Goal: Ask a question: Seek information or help from site administrators or community

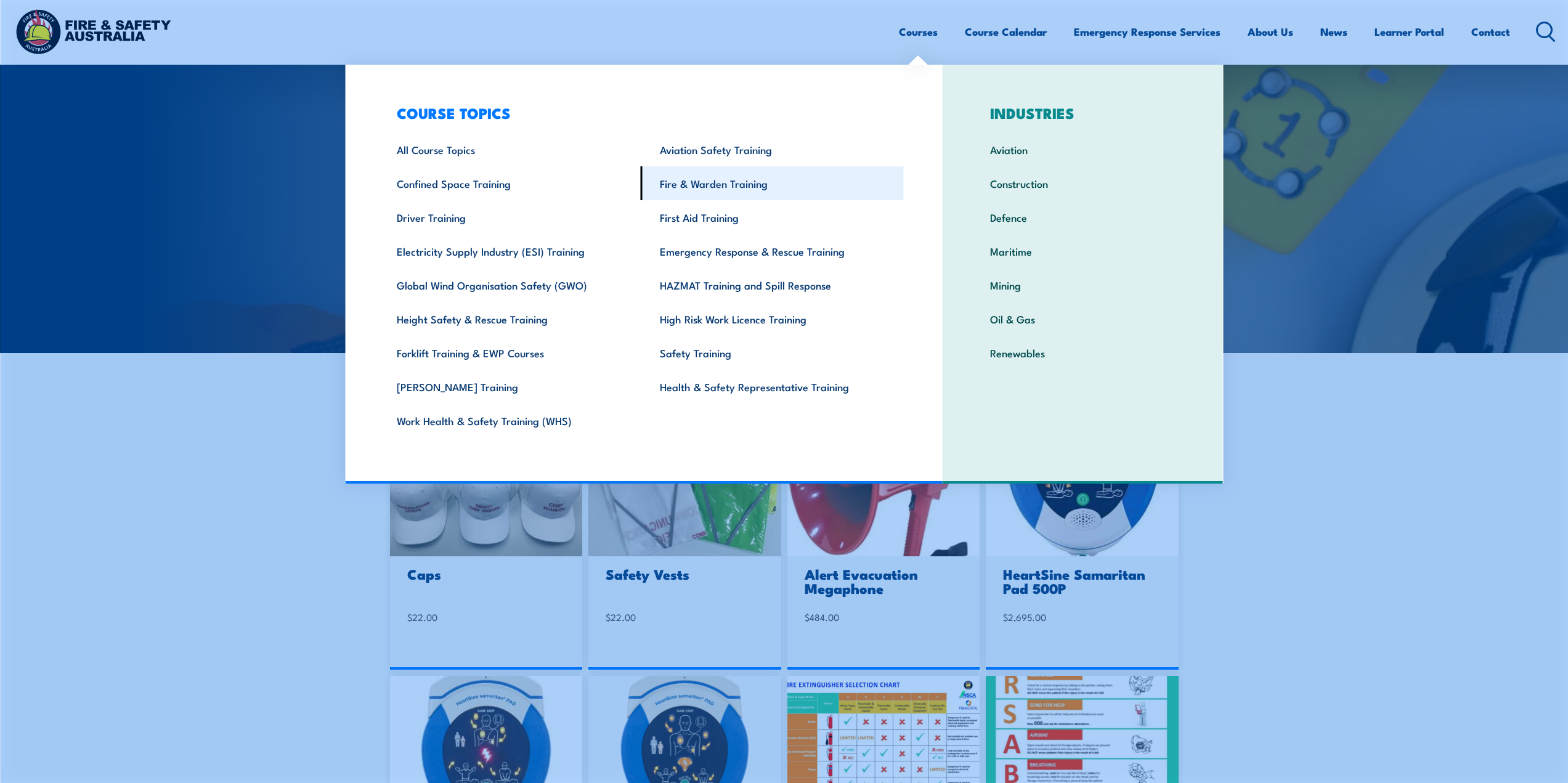
click at [719, 188] on link "Fire & Warden Training" at bounding box center [772, 183] width 263 height 34
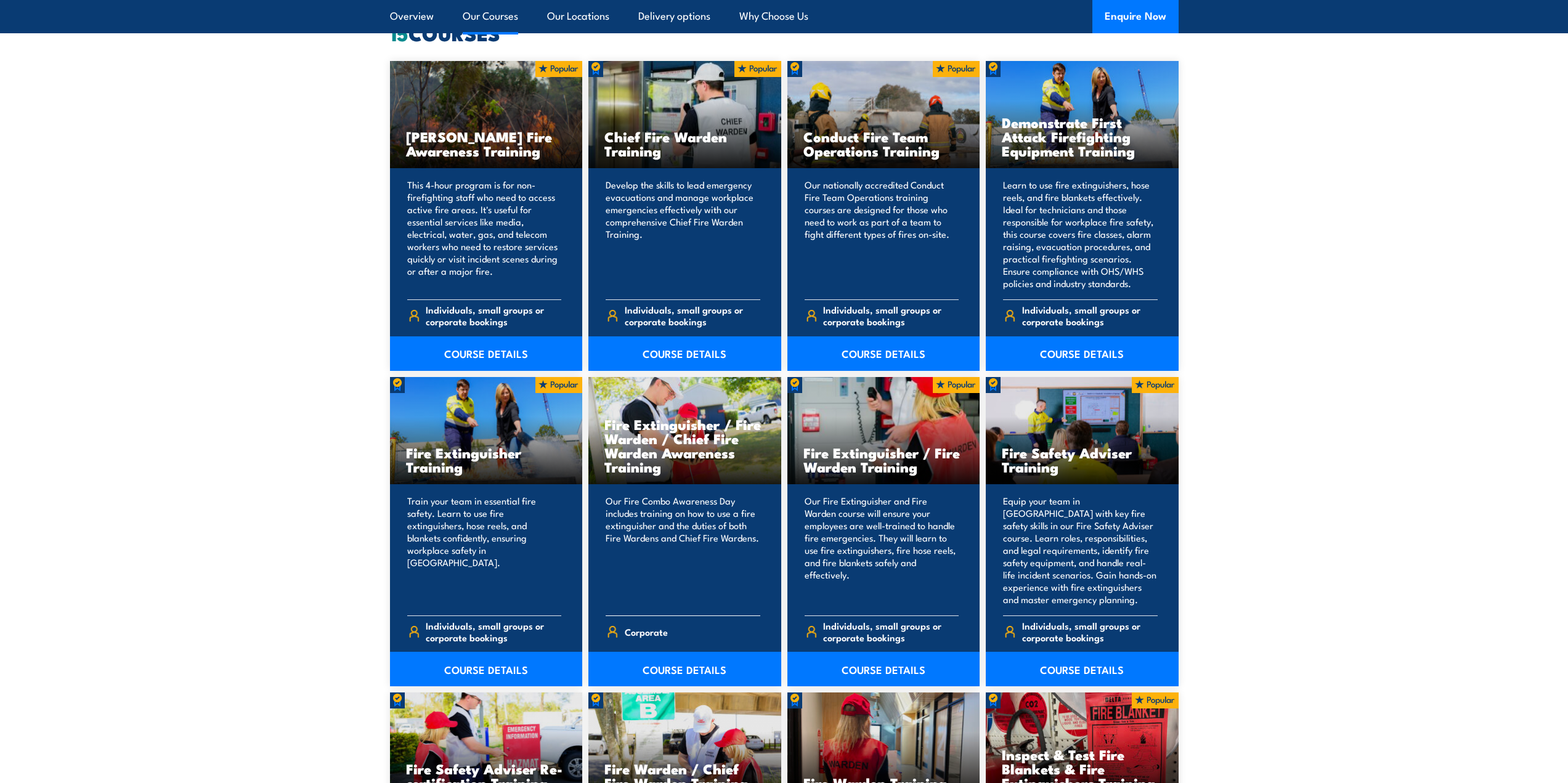
scroll to position [1047, 0]
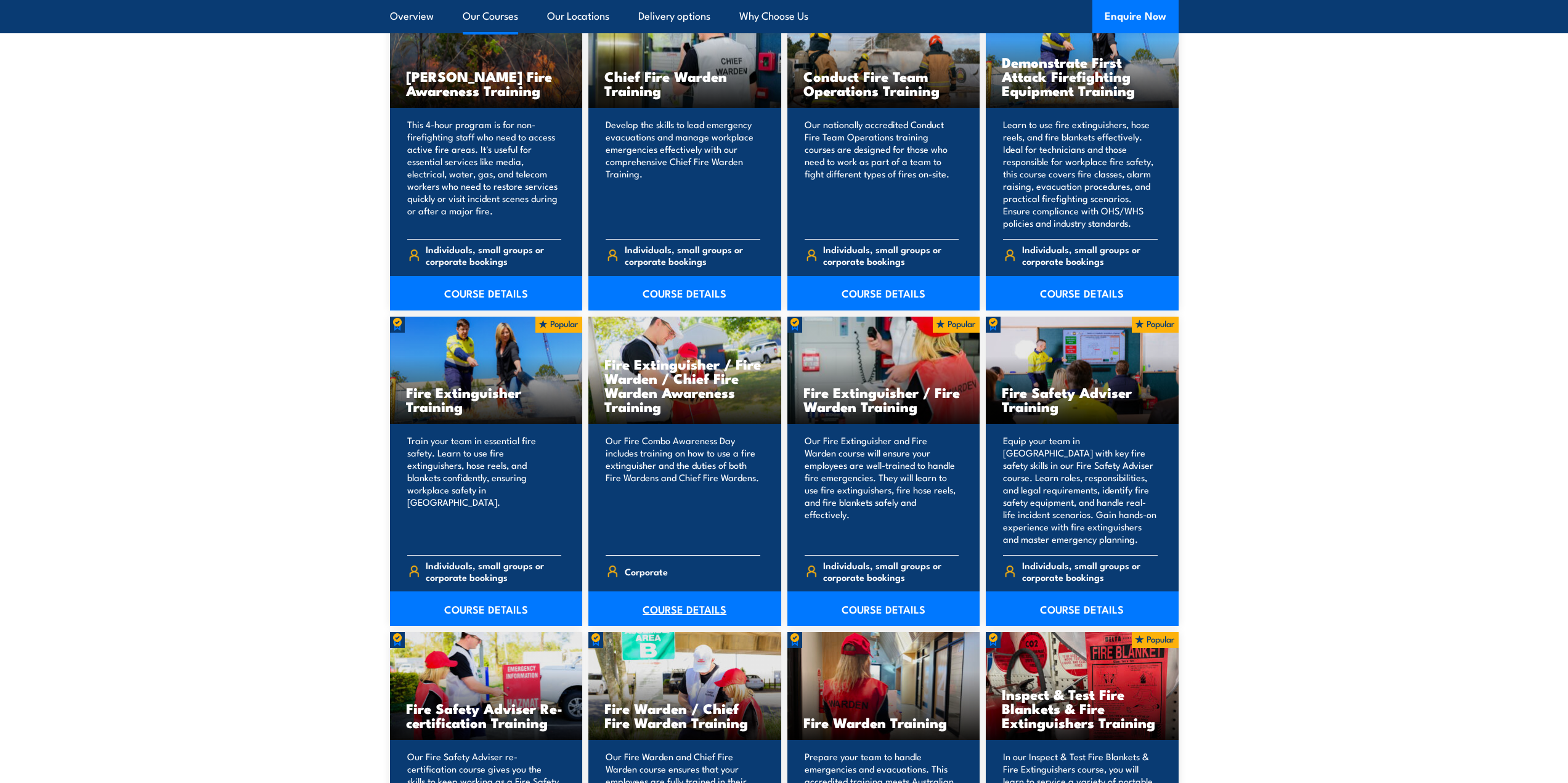
click at [676, 611] on link "COURSE DETAILS" at bounding box center [685, 608] width 193 height 35
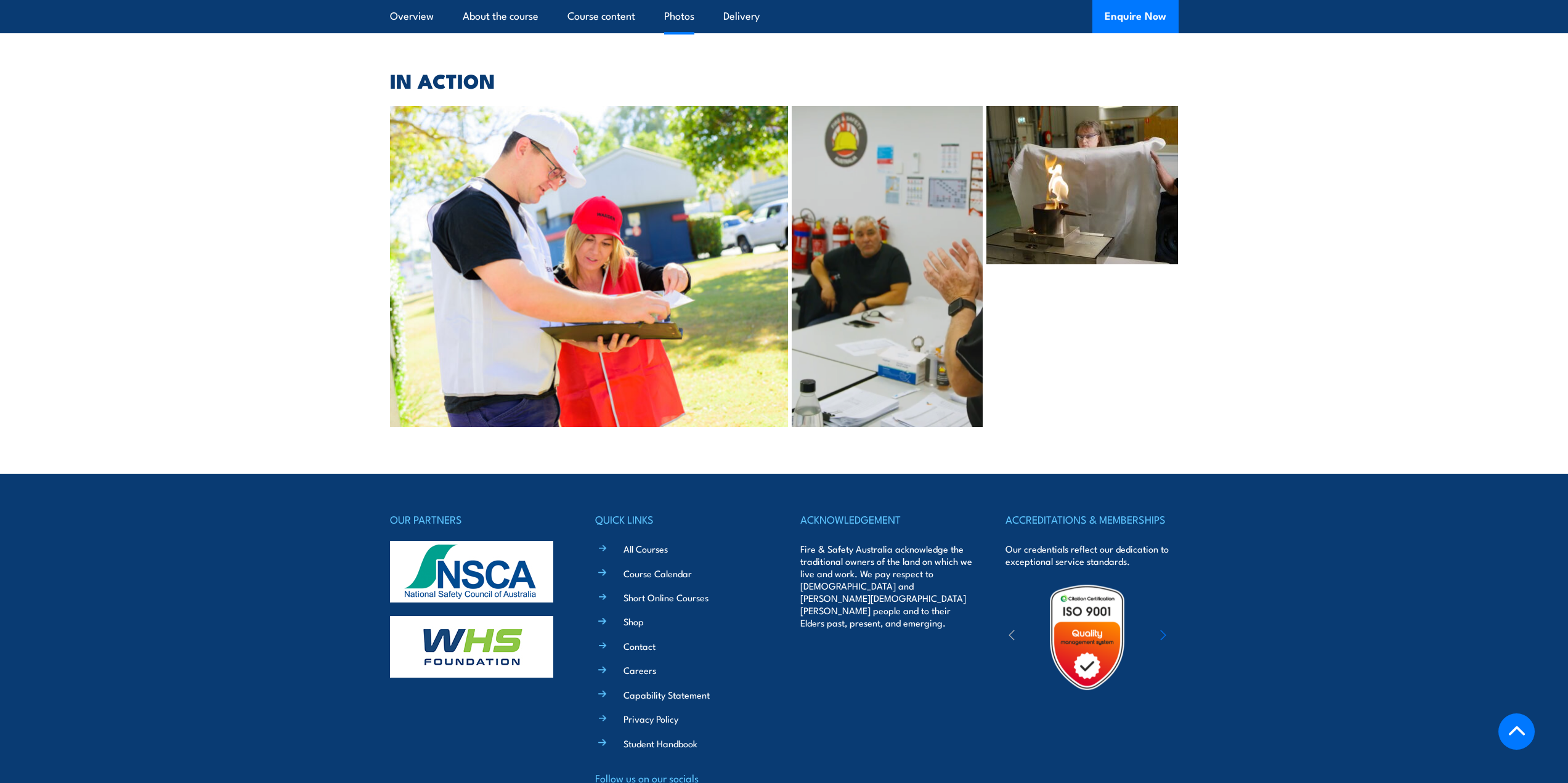
scroll to position [2526, 0]
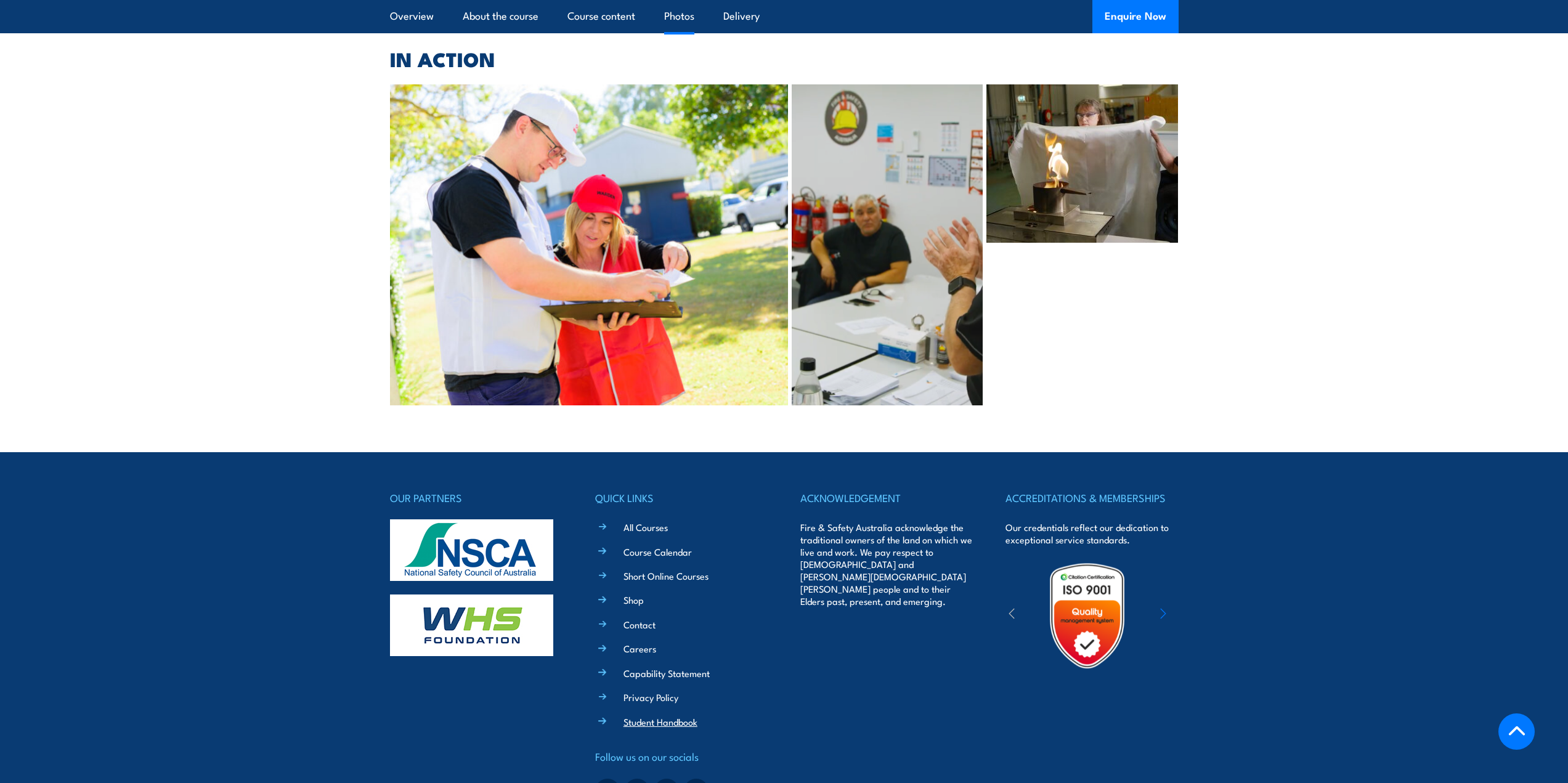
click at [634, 715] on link "Student Handbook" at bounding box center [661, 721] width 74 height 13
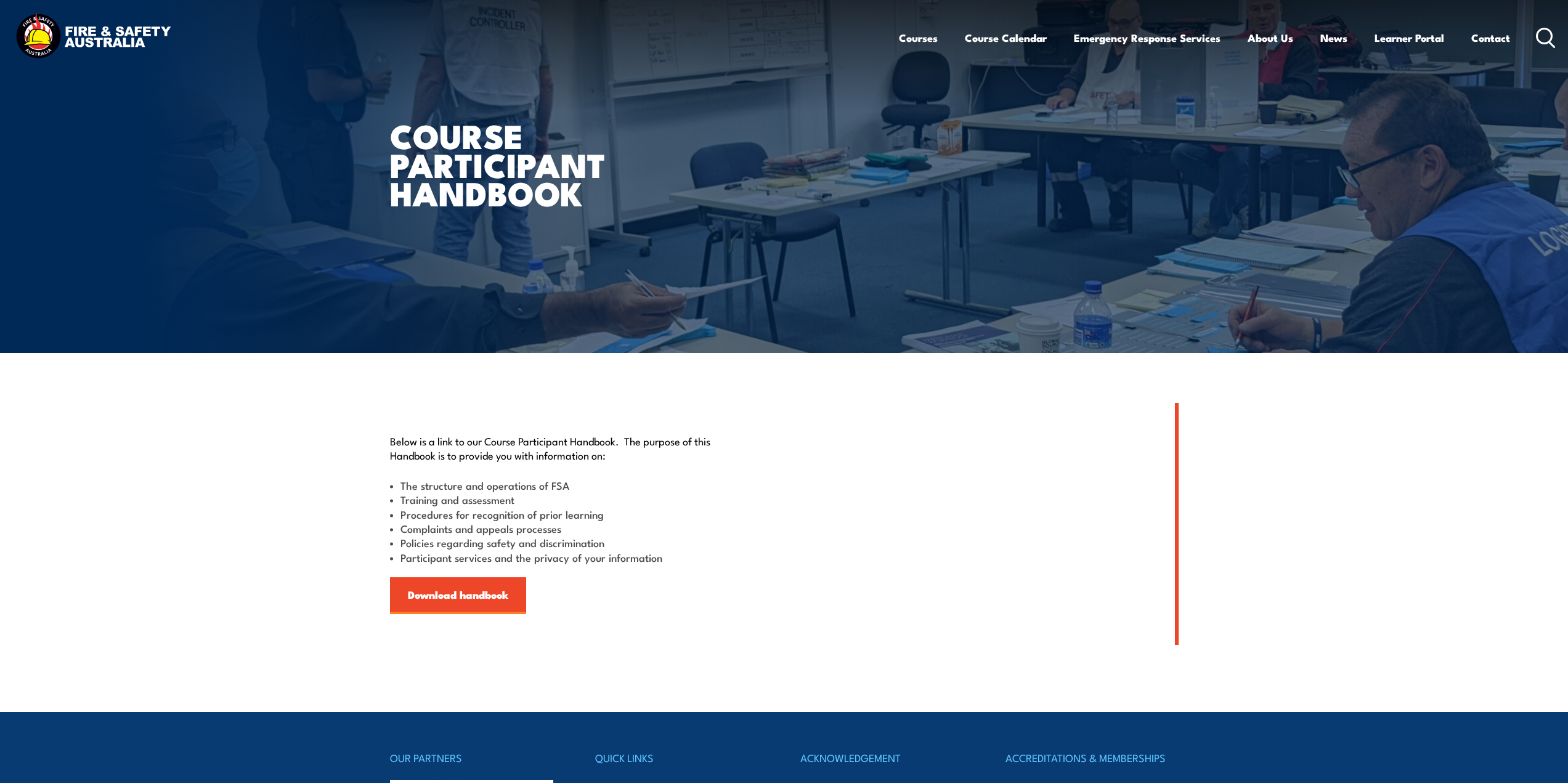
click at [128, 28] on img at bounding box center [93, 37] width 161 height 53
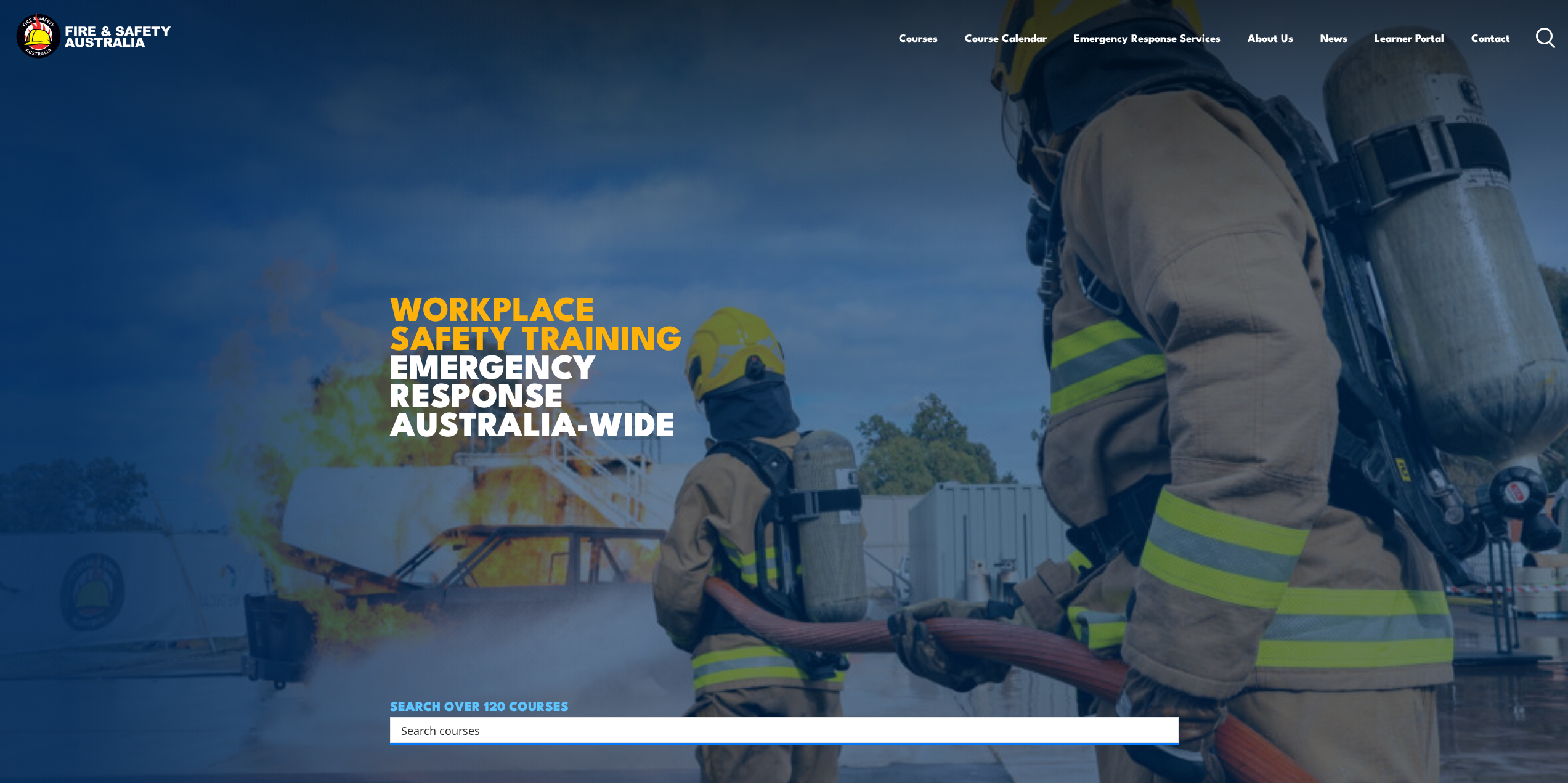
click at [1538, 37] on circle at bounding box center [1545, 36] width 15 height 15
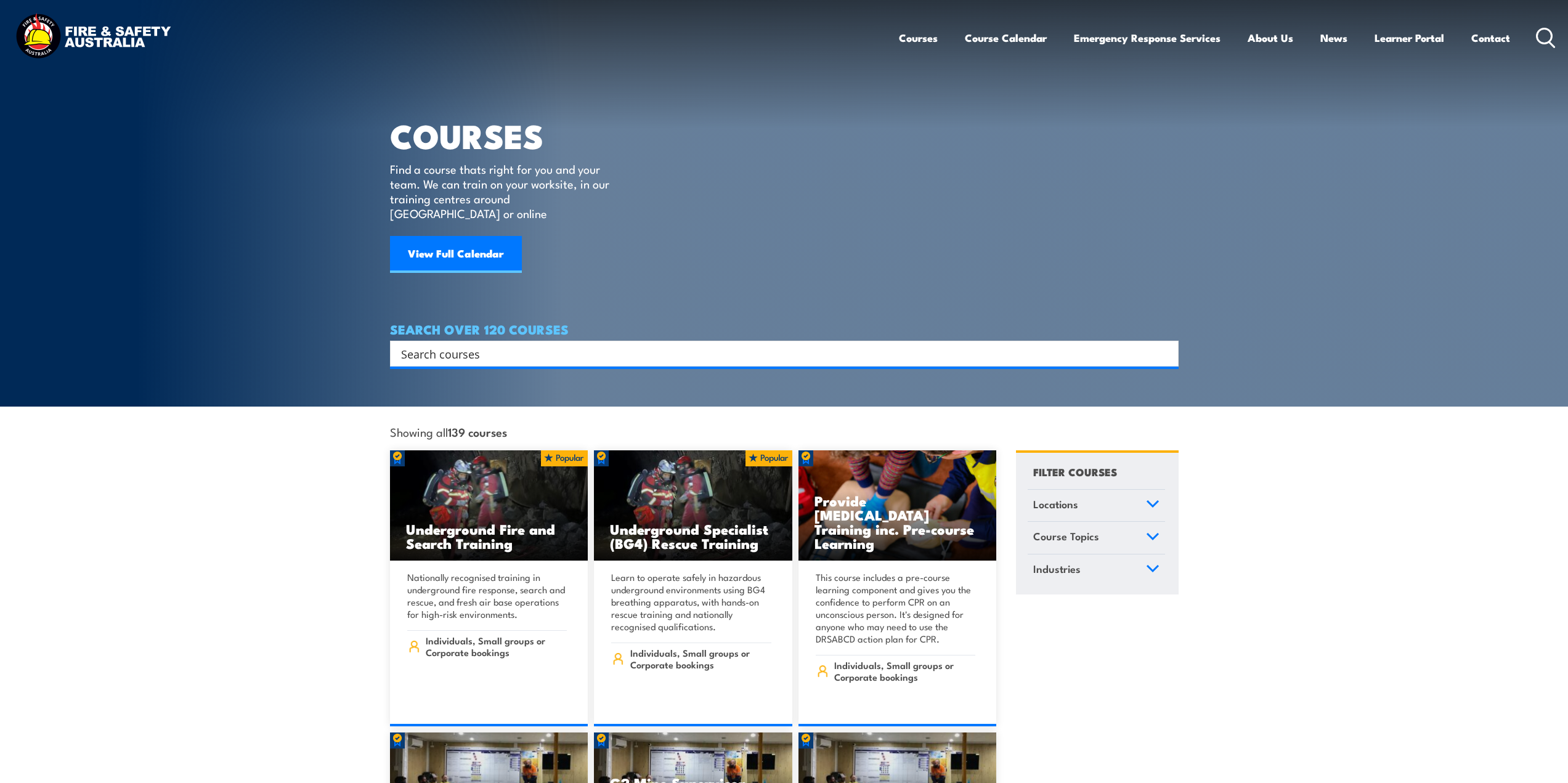
click at [112, 29] on img at bounding box center [93, 37] width 161 height 53
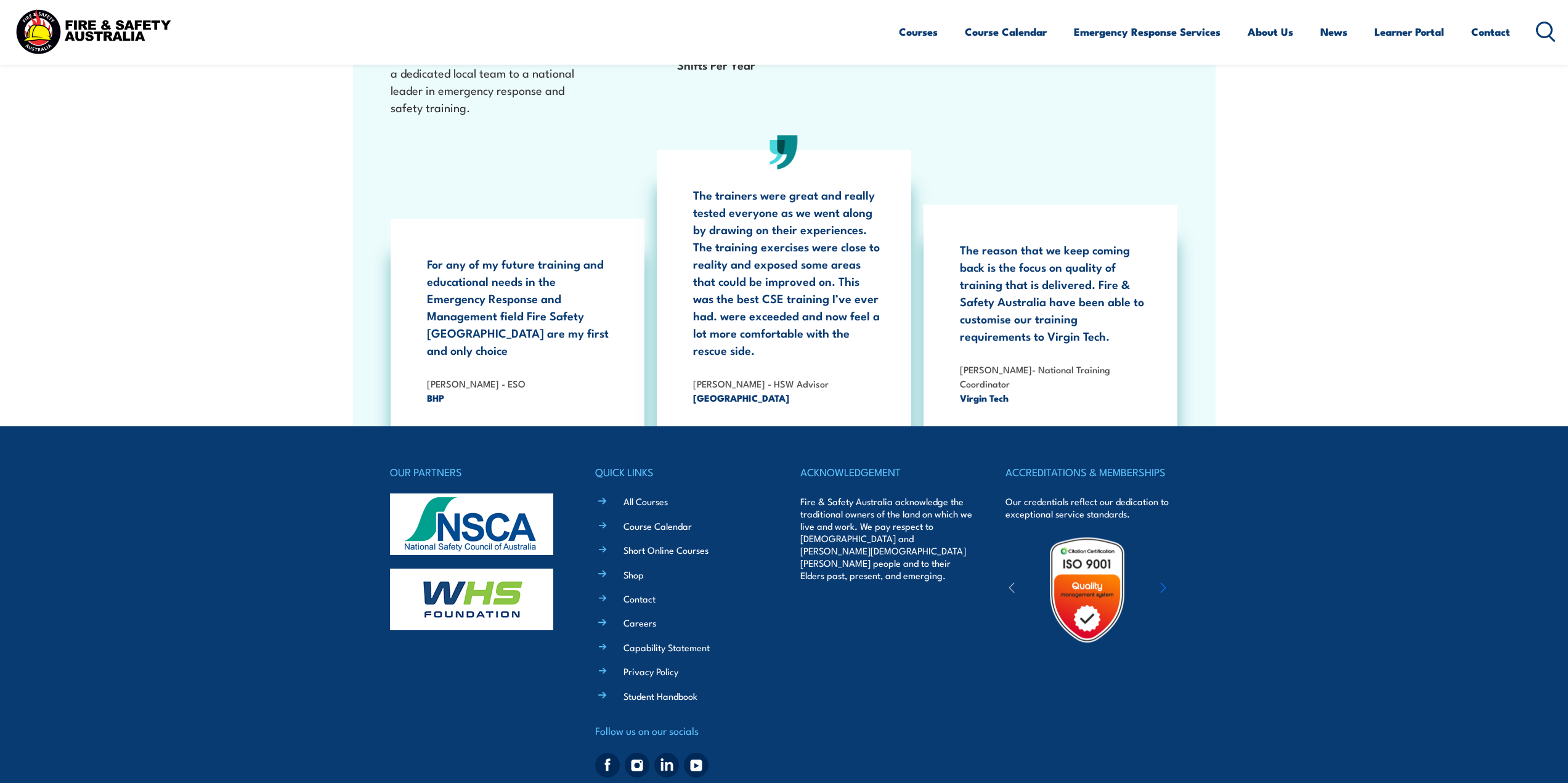
scroll to position [2339, 0]
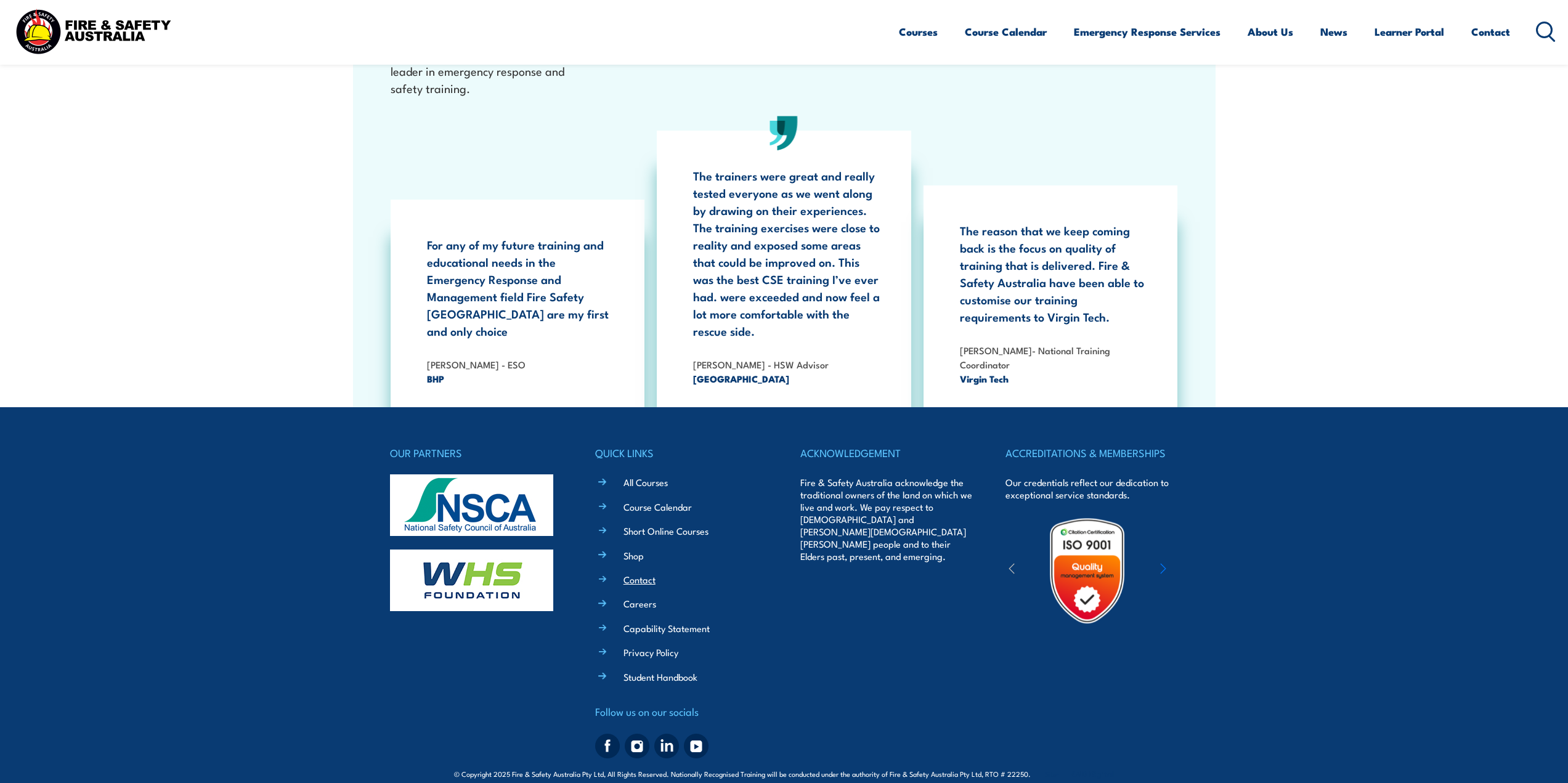
click at [633, 573] on link "Contact" at bounding box center [640, 579] width 32 height 13
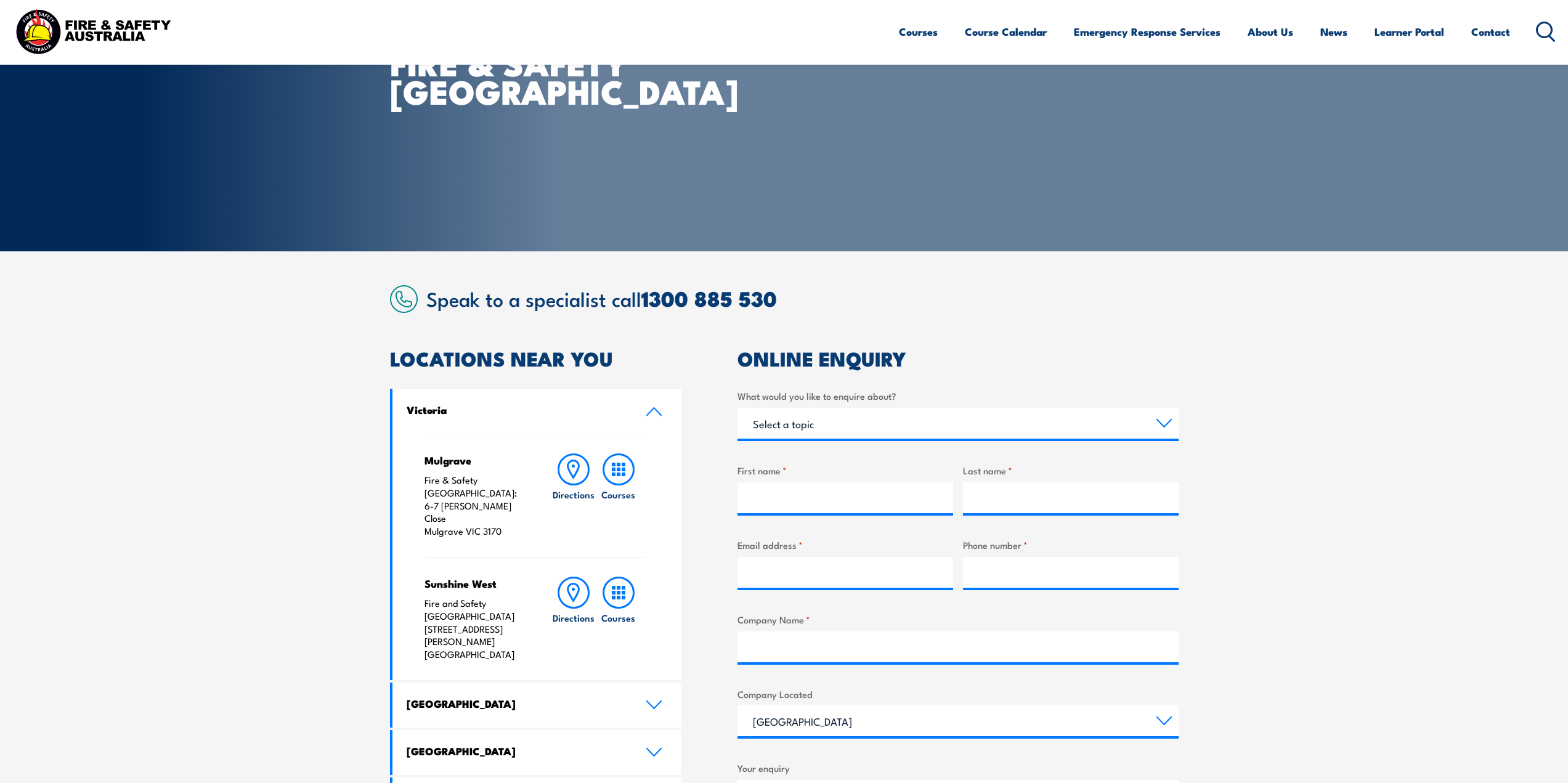
scroll to position [247, 0]
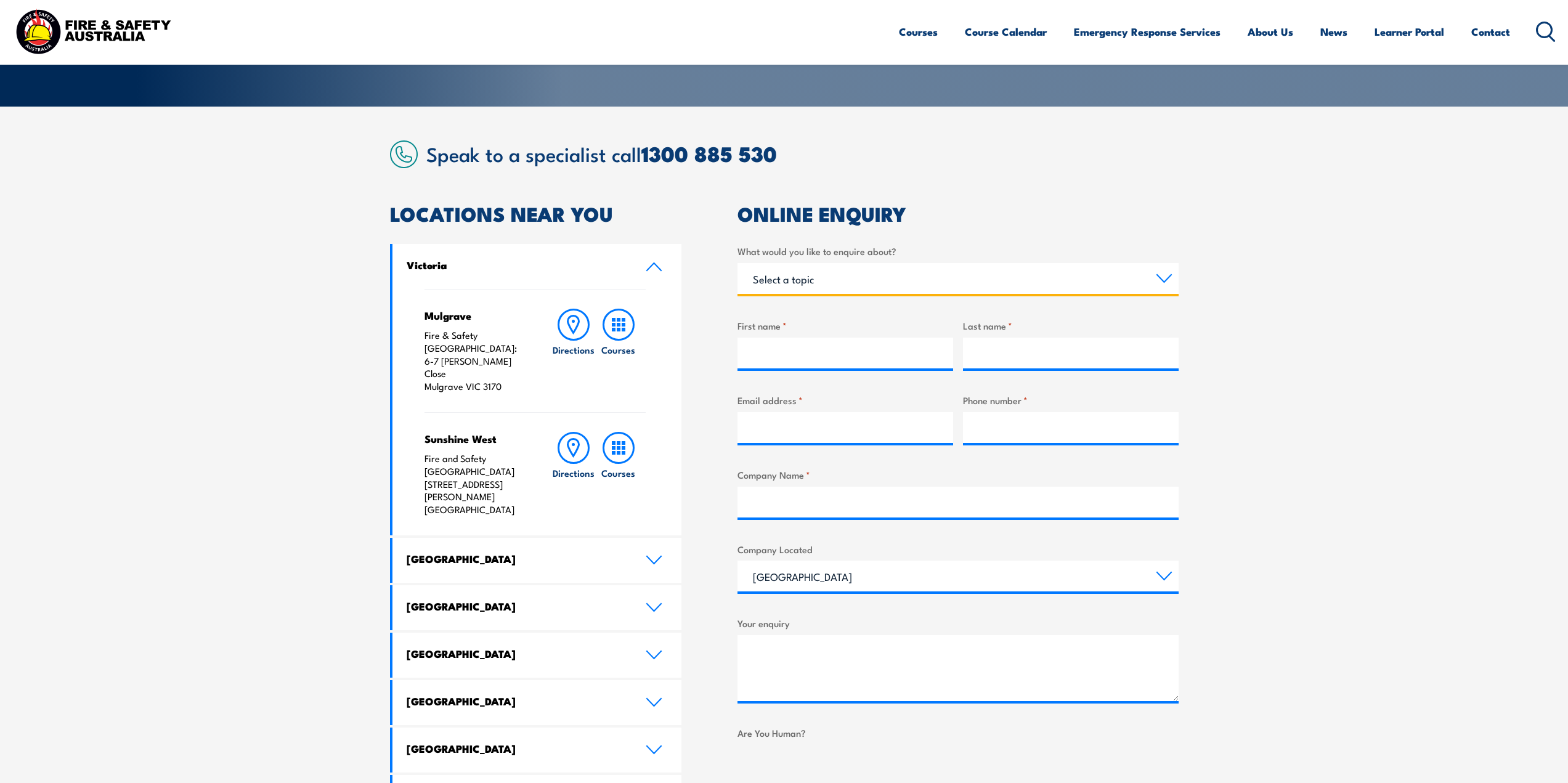
click at [1163, 283] on select "Select a topic Training Emergency Response Services General Enquiry" at bounding box center [958, 278] width 441 height 30
select select "General Enquiry"
click at [738, 263] on select "Select a topic Training Emergency Response Services General Enquiry" at bounding box center [958, 278] width 441 height 30
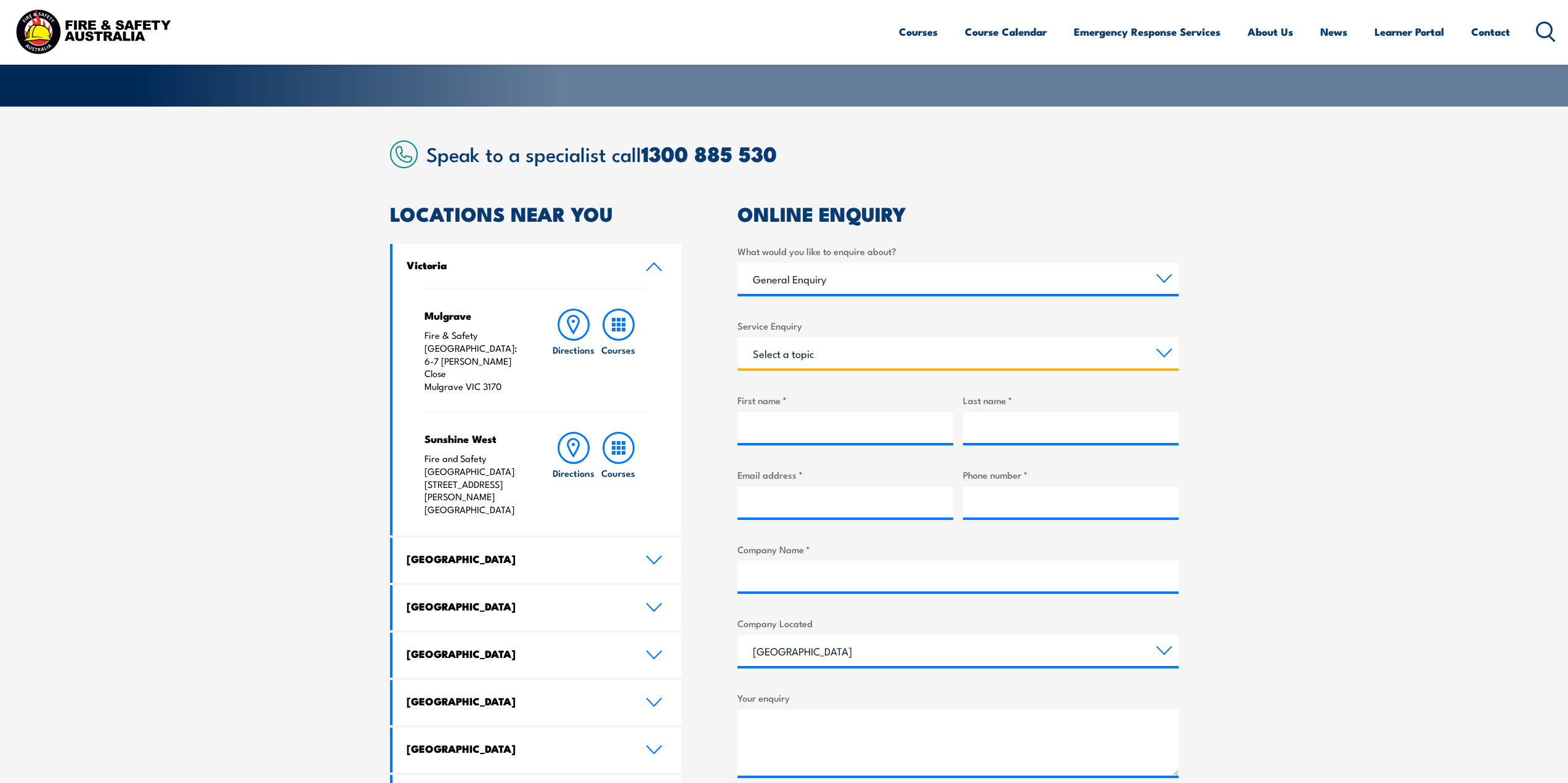
click at [1163, 352] on select "Select a topic Assistance in completing an online enrolment booking Request a c…" at bounding box center [958, 353] width 441 height 30
select select "Other"
click at [738, 338] on select "Select a topic Assistance in completing an online enrolment booking Request a c…" at bounding box center [958, 353] width 441 height 30
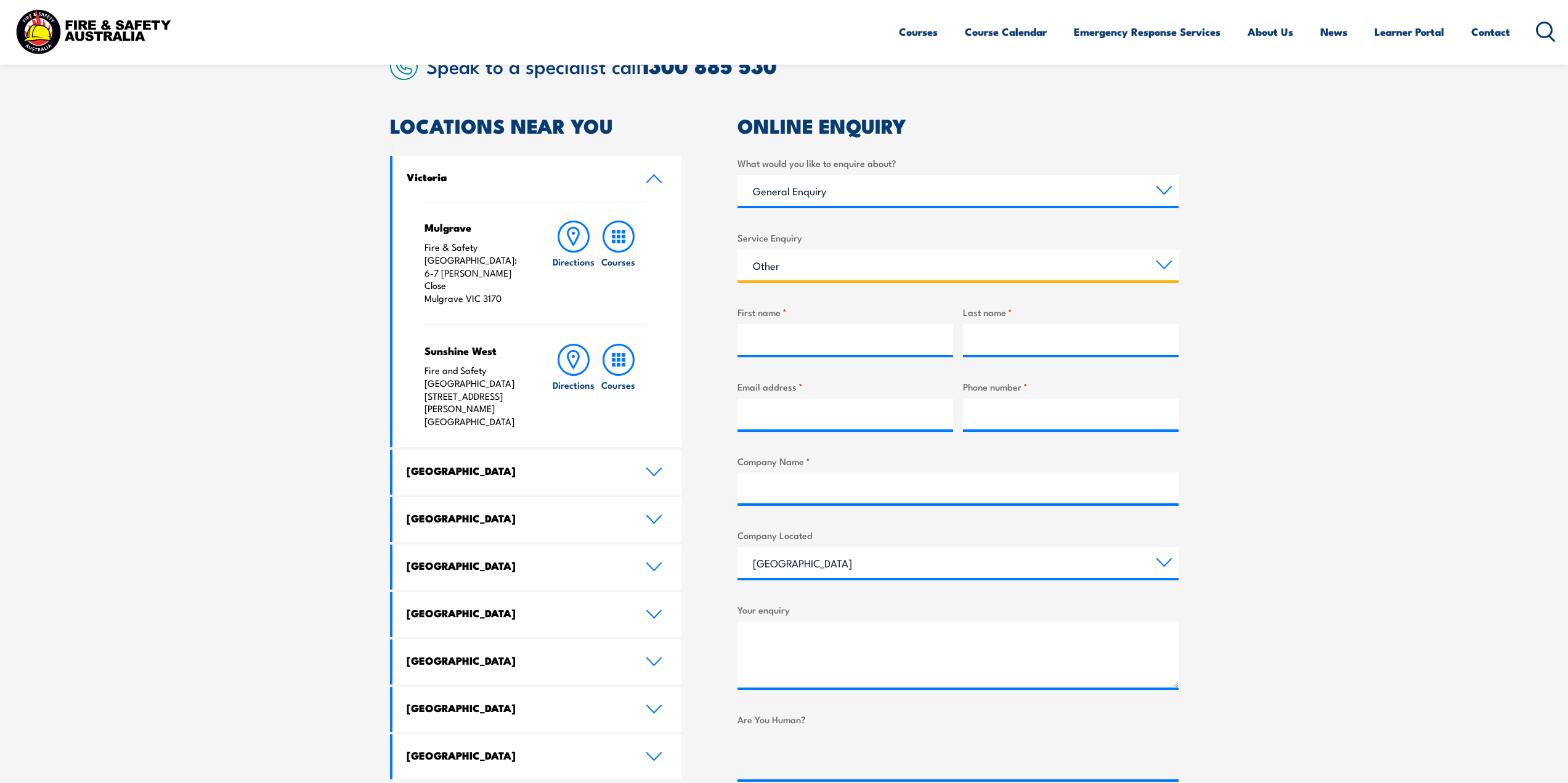
scroll to position [370, 0]
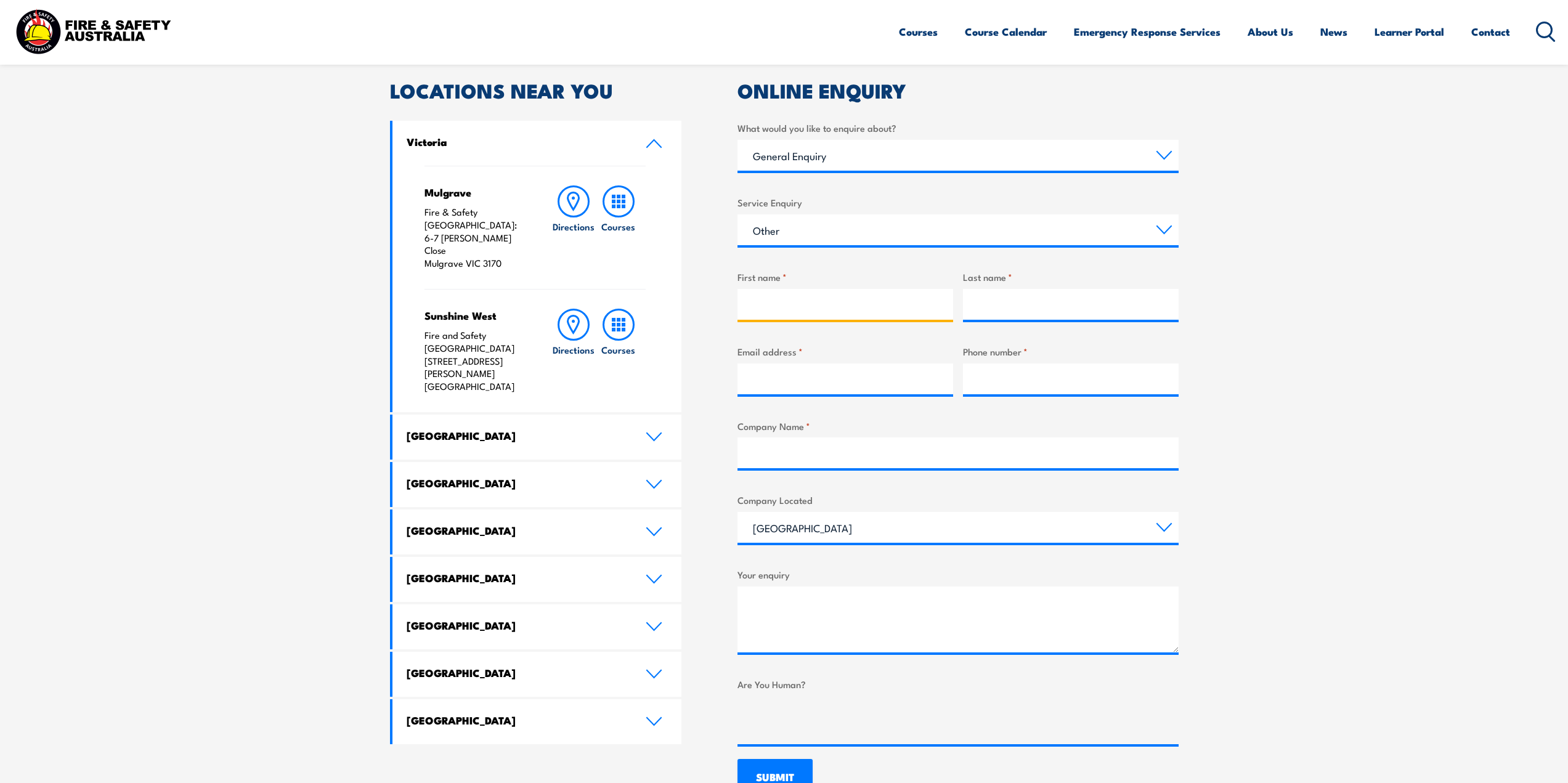
click at [845, 295] on input "First name *" at bounding box center [845, 304] width 215 height 30
type input "[PERSON_NAME]"
type input "[PERSON_NAME][EMAIL_ADDRESS][DOMAIN_NAME]"
type input "0884403357"
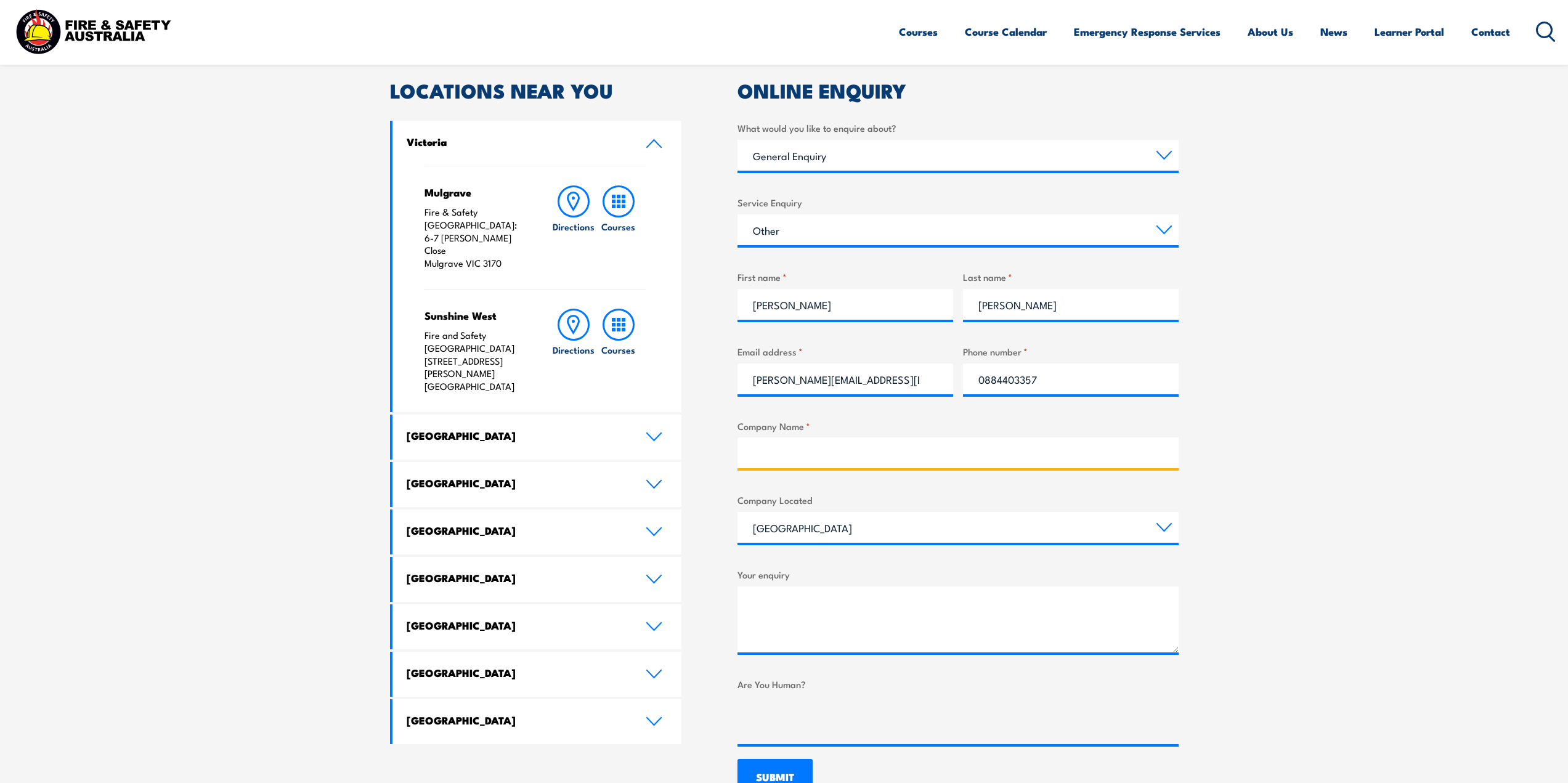
type input "[PERSON_NAME] Pty Ltd"
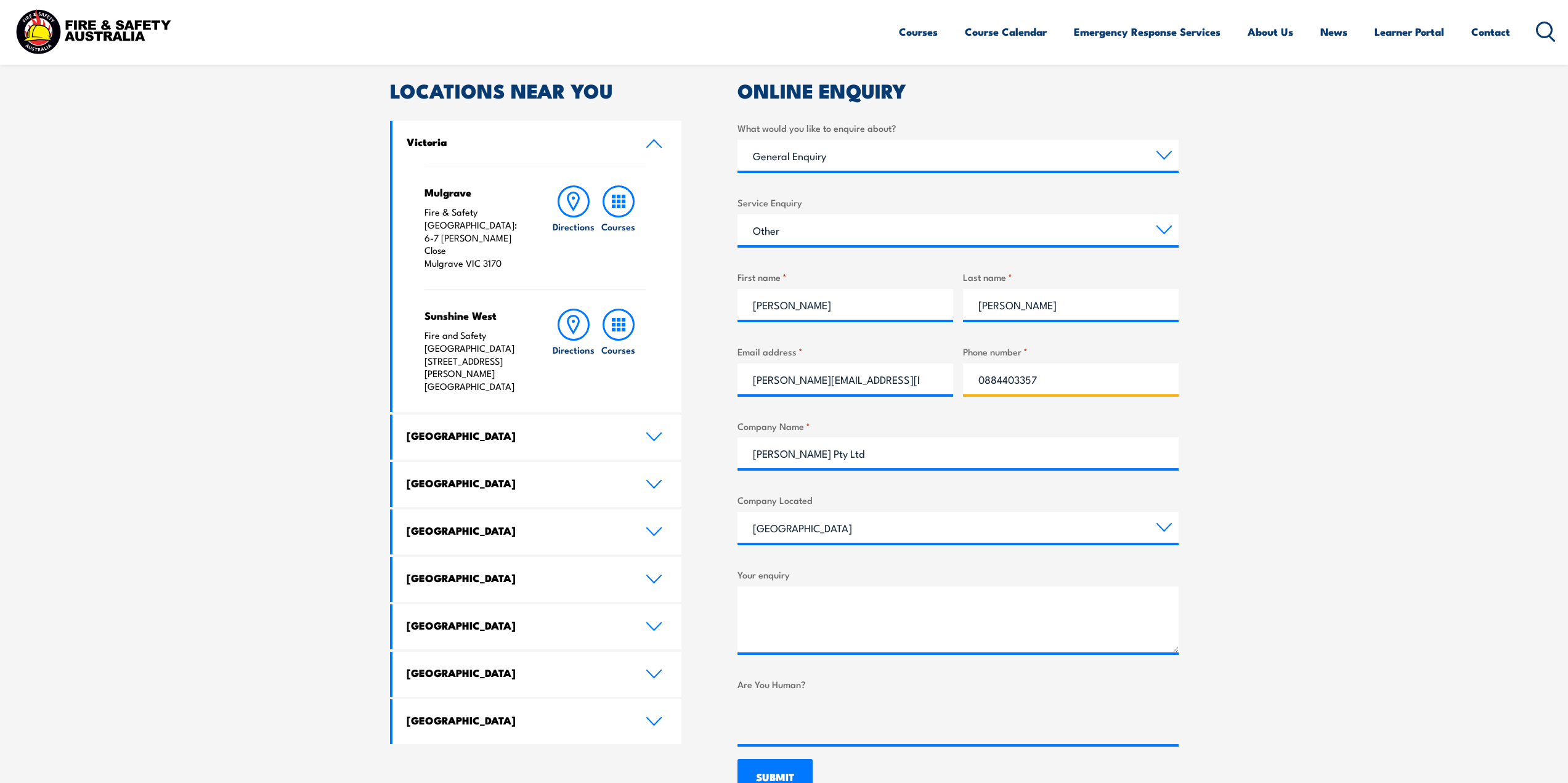
click at [1042, 375] on input "0884403357" at bounding box center [1070, 378] width 215 height 30
type input "0884403378"
click at [1169, 530] on select "[GEOGRAPHIC_DATA] [GEOGRAPHIC_DATA] [GEOGRAPHIC_DATA] [GEOGRAPHIC_DATA] [GEOGRA…" at bounding box center [958, 527] width 441 height 30
select select "[GEOGRAPHIC_DATA]"
click at [738, 512] on select "[GEOGRAPHIC_DATA] [GEOGRAPHIC_DATA] [GEOGRAPHIC_DATA] [GEOGRAPHIC_DATA] [GEOGRA…" at bounding box center [958, 527] width 441 height 30
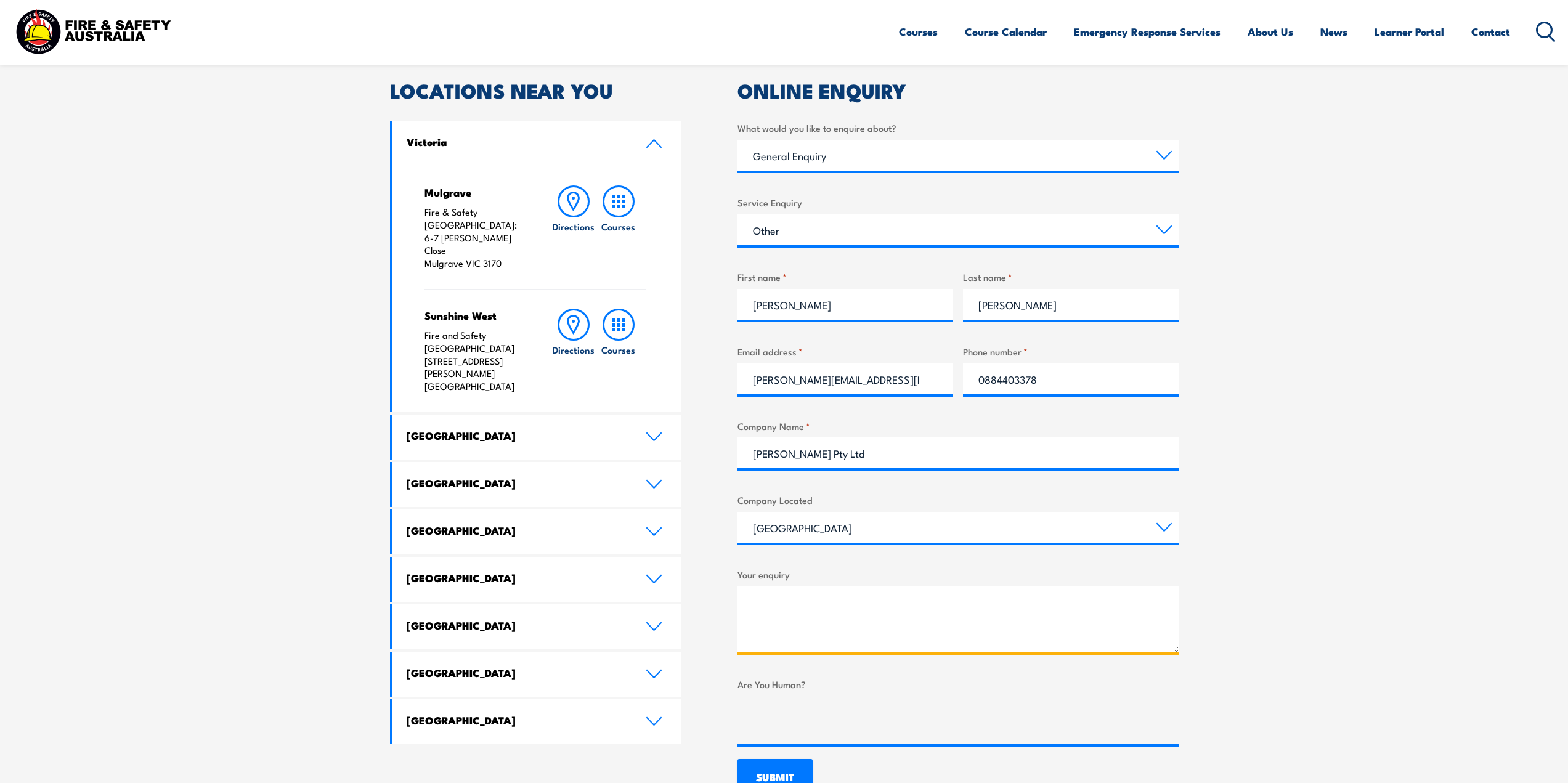
click at [819, 604] on textarea "Your enquiry" at bounding box center [958, 619] width 441 height 66
click at [816, 602] on textarea "Hi, can you do evacuation diagram" at bounding box center [958, 619] width 441 height 66
click at [932, 603] on textarea "Hi, do you guys do evacuation diagram" at bounding box center [958, 619] width 441 height 66
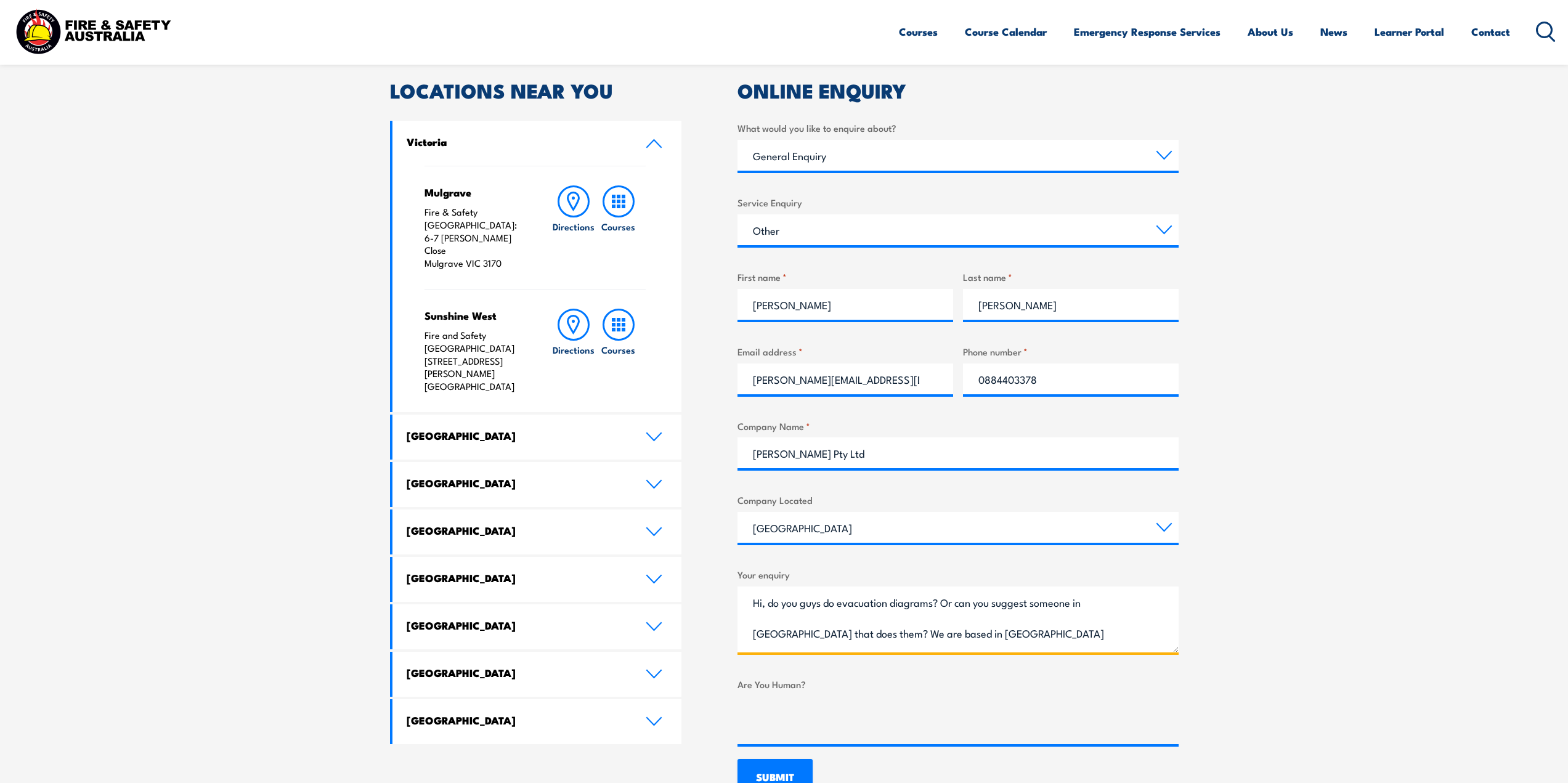
click at [1003, 633] on textarea "Hi, do you guys do evacuation diagrams? Or can you suggest someone in [GEOGRAPH…" at bounding box center [958, 619] width 441 height 66
click at [1066, 639] on textarea "Hi, do you guys do evacuation diagrams? Or can you suggest someone in [GEOGRAPH…" at bounding box center [958, 619] width 441 height 66
type textarea "Hi, do you guys do evacuation diagrams? Or can you suggest someone in [GEOGRAPH…"
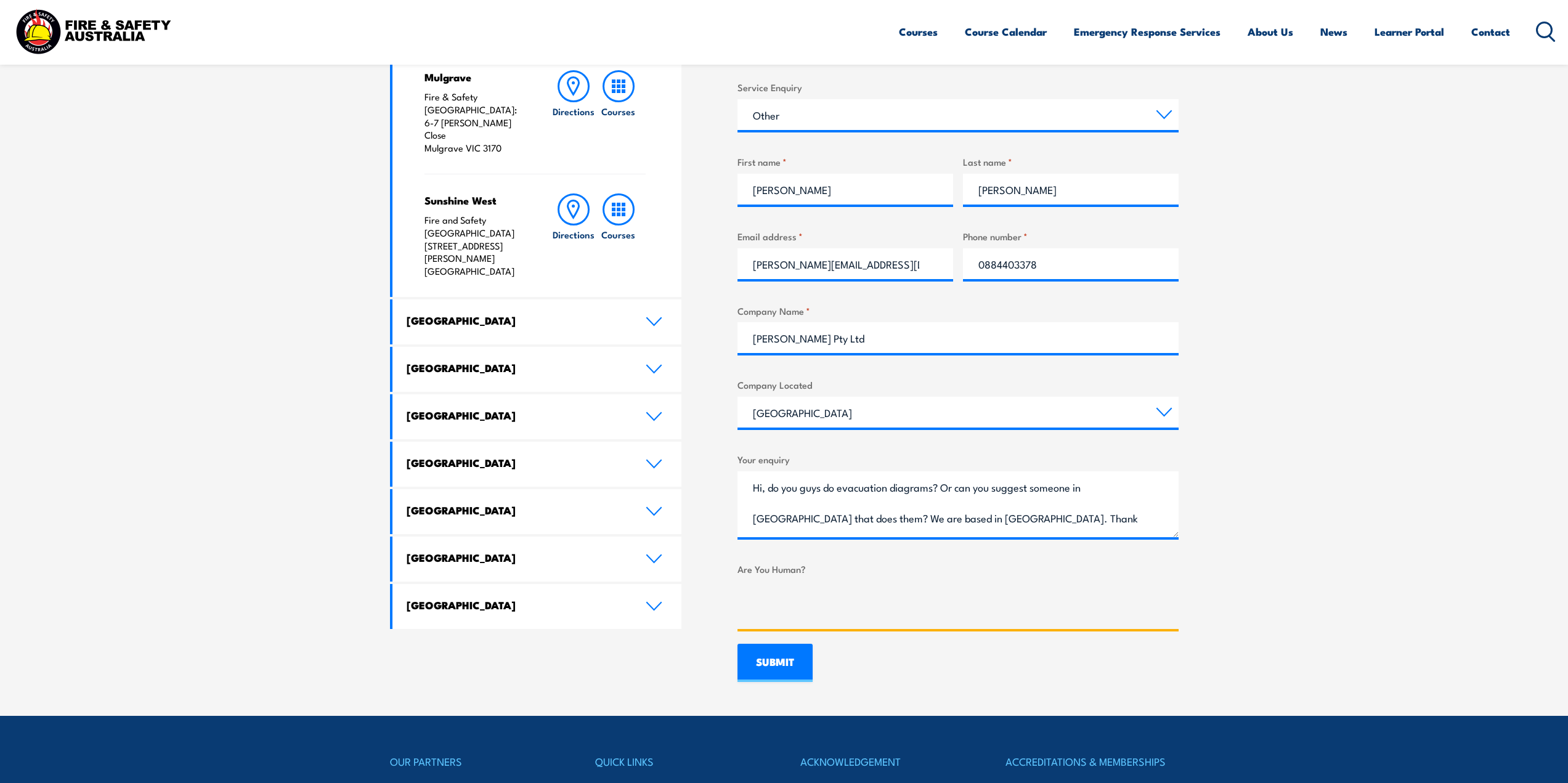
scroll to position [554, 0]
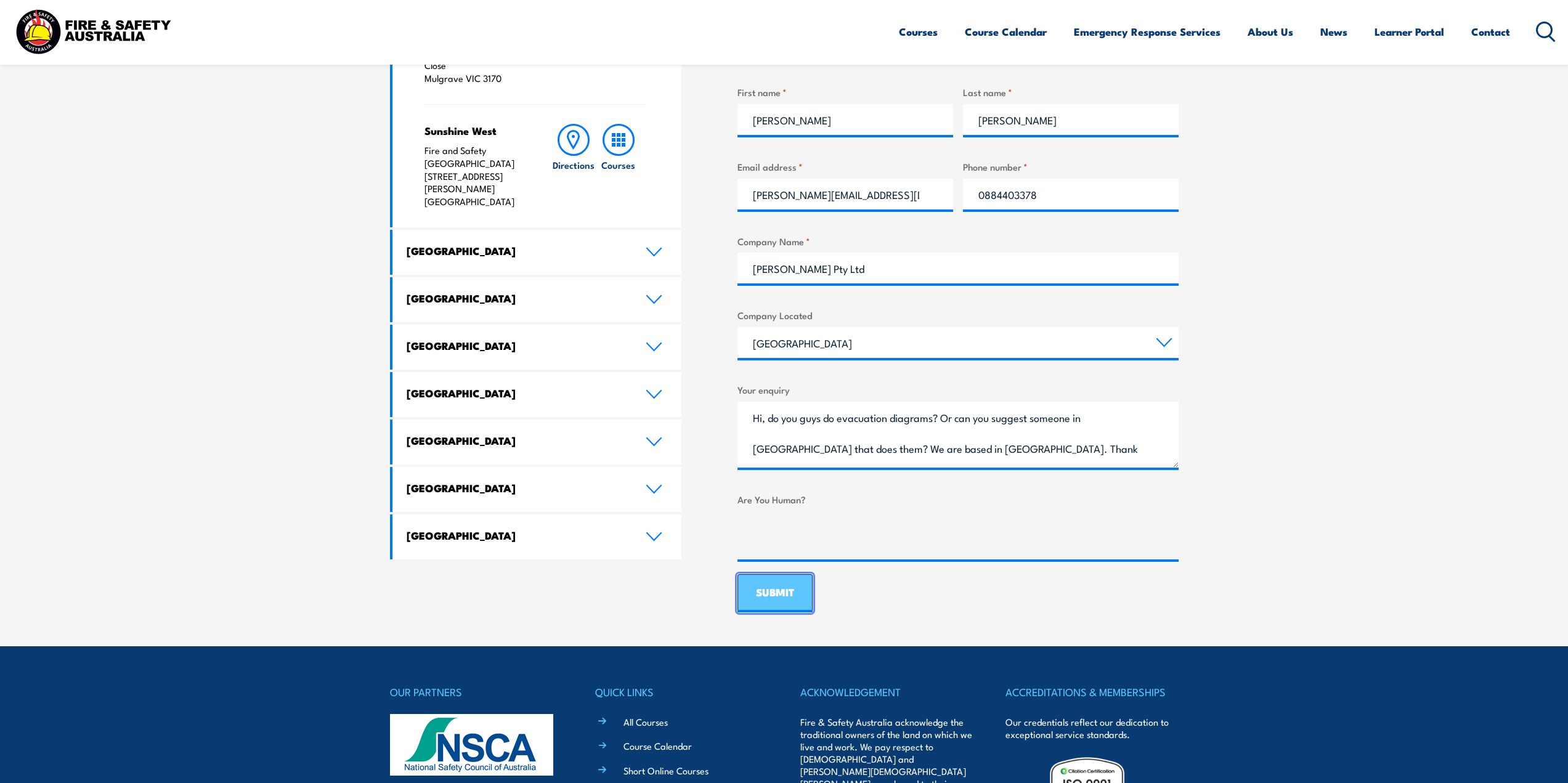
click at [768, 599] on input "SUBMIT" at bounding box center [775, 593] width 75 height 38
